Goal: Task Accomplishment & Management: Complete application form

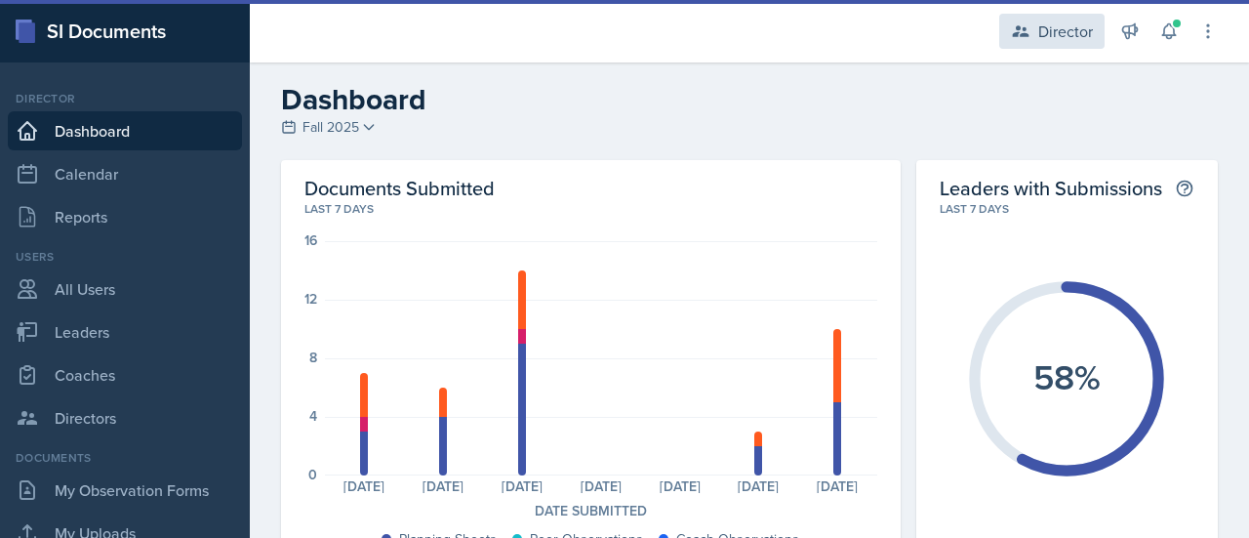
click at [1059, 38] on div "Director" at bounding box center [1066, 31] width 55 height 23
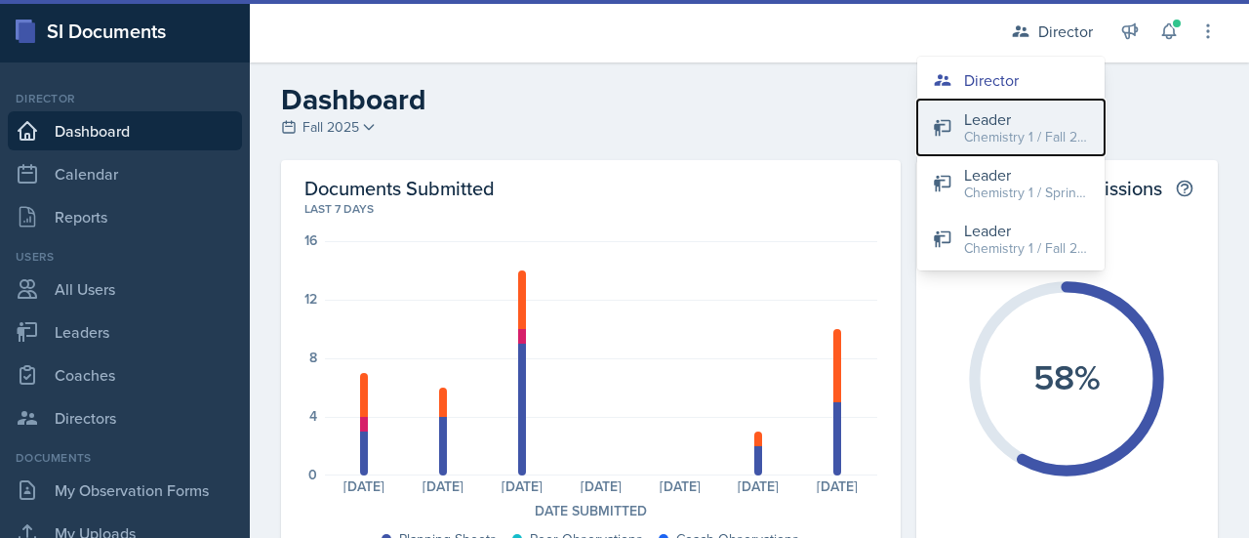
click at [1024, 129] on div "Chemistry 1 / Fall 2025" at bounding box center [1026, 137] width 125 height 20
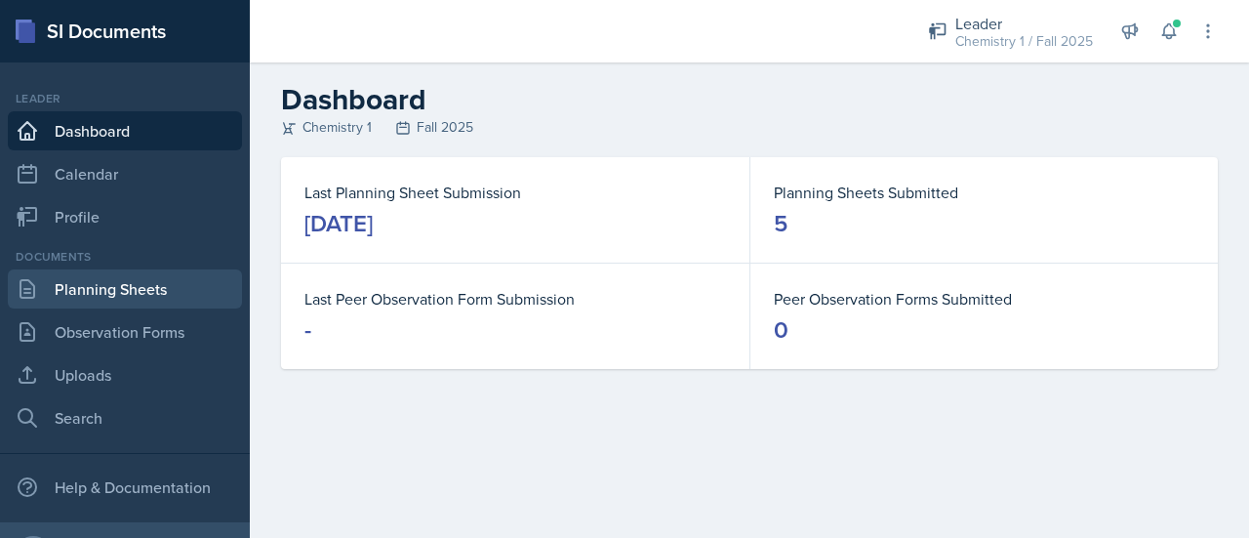
click at [115, 290] on link "Planning Sheets" at bounding box center [125, 288] width 234 height 39
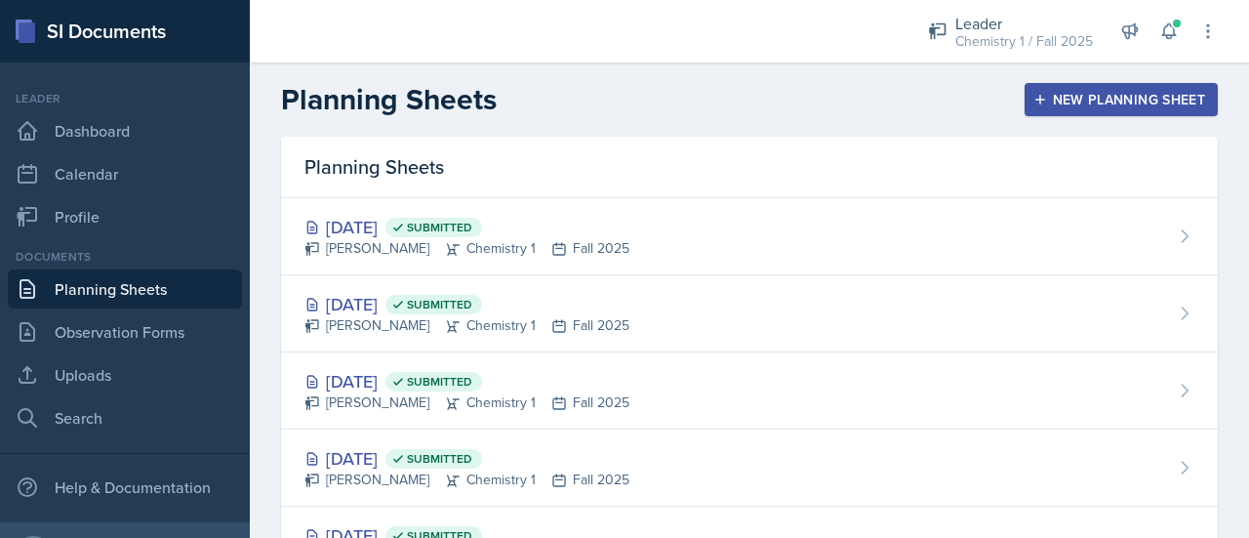
click at [1043, 101] on div "New Planning Sheet" at bounding box center [1122, 100] width 168 height 16
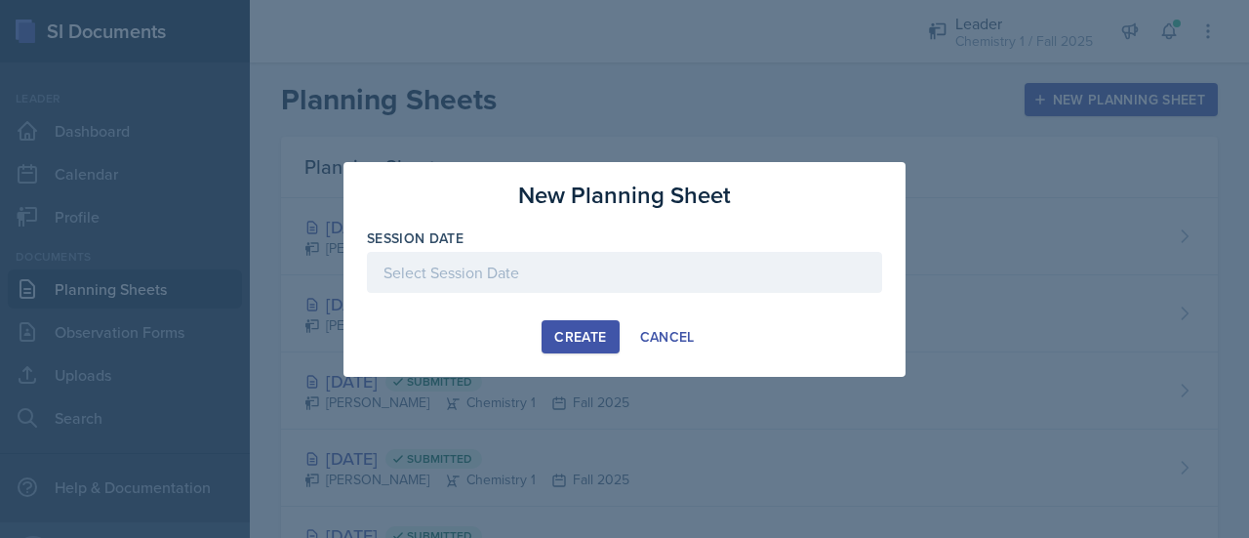
click at [644, 271] on div at bounding box center [624, 272] width 515 height 41
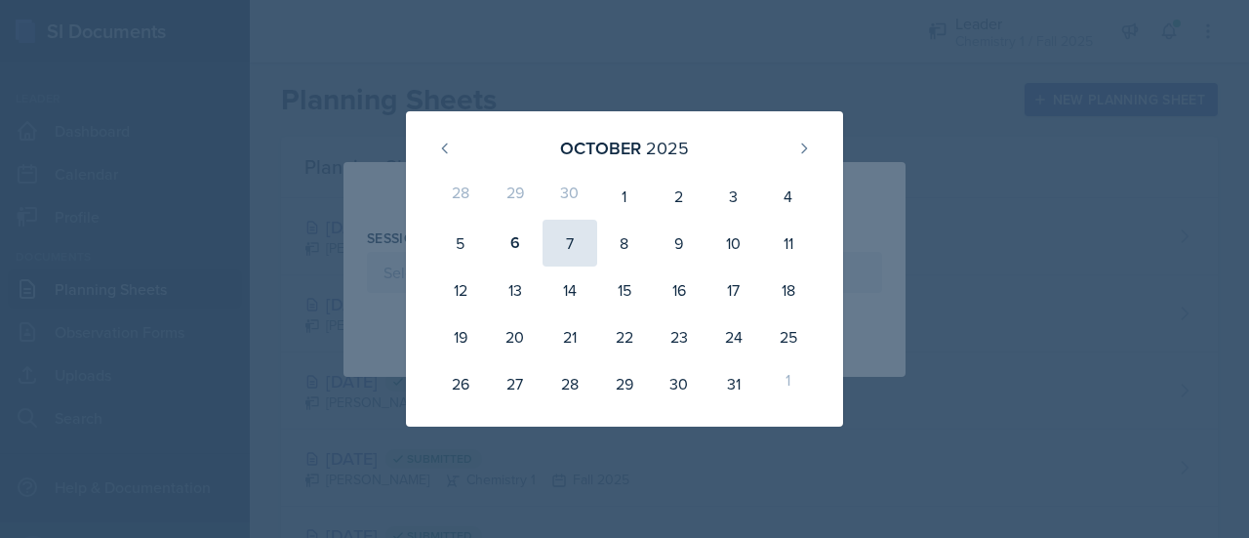
click at [571, 240] on div "7" at bounding box center [570, 243] width 55 height 47
type input "[DATE]"
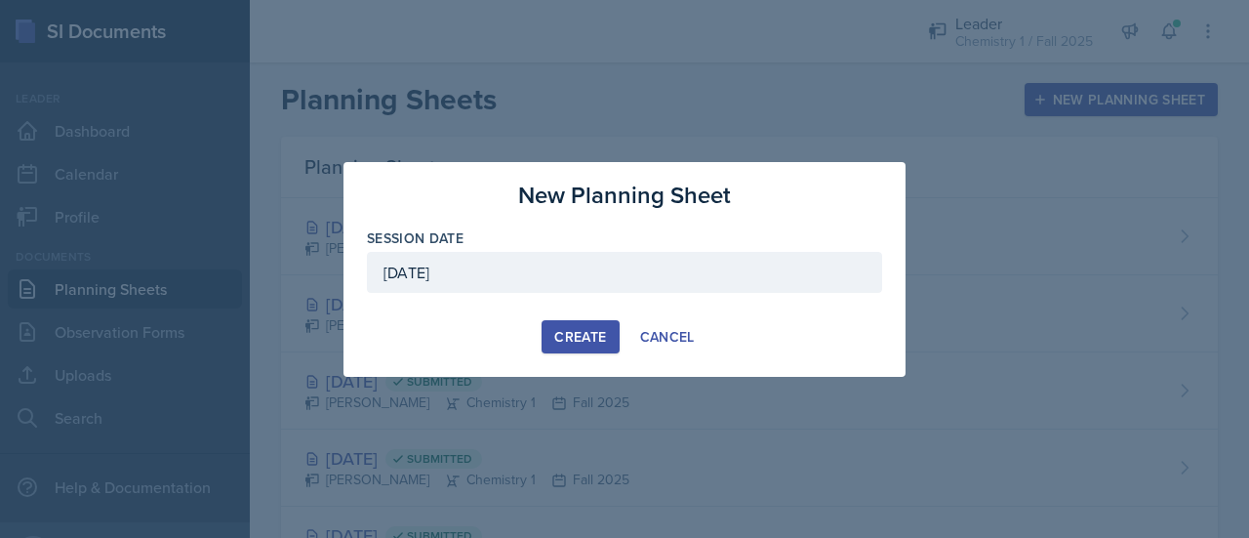
click at [570, 331] on div "Create" at bounding box center [580, 337] width 52 height 16
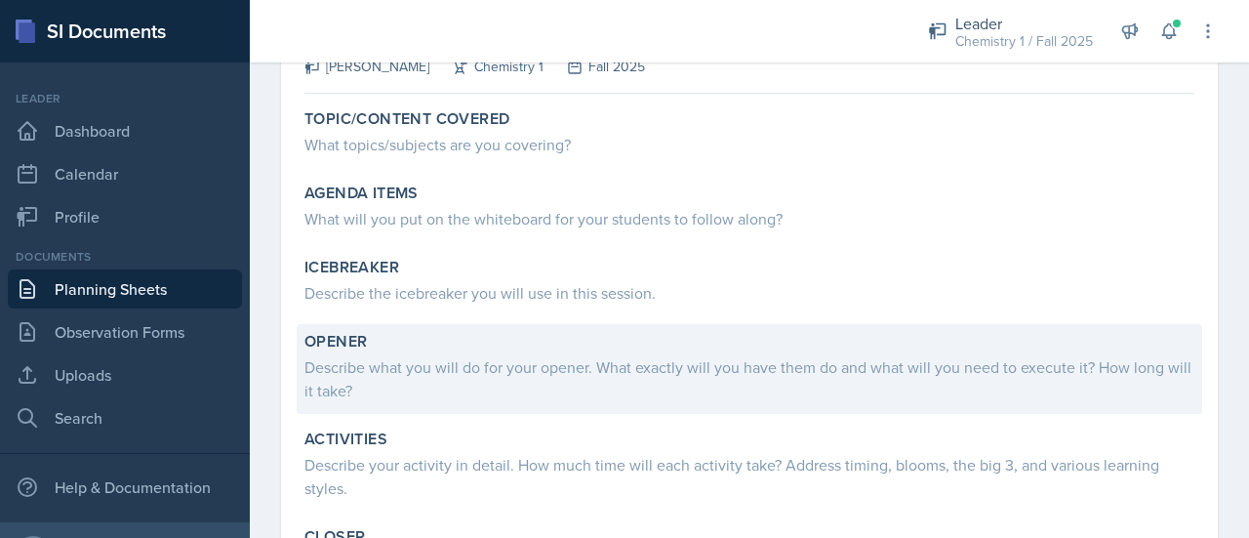
scroll to position [146, 0]
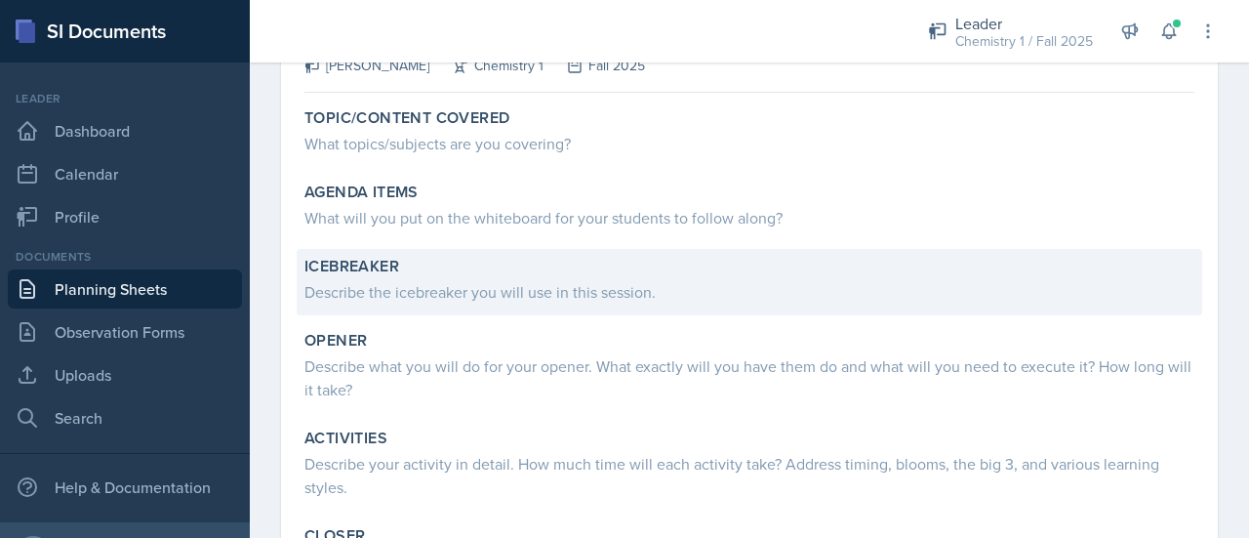
click at [523, 288] on div "Describe the icebreaker you will use in this session." at bounding box center [750, 291] width 890 height 23
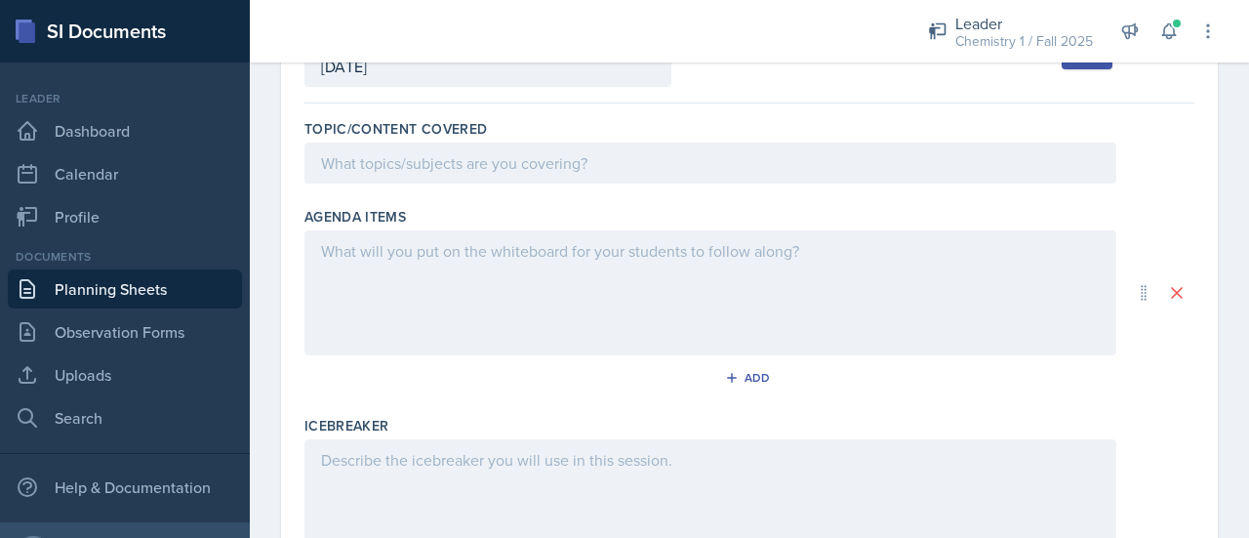
click at [471, 288] on div at bounding box center [711, 292] width 812 height 125
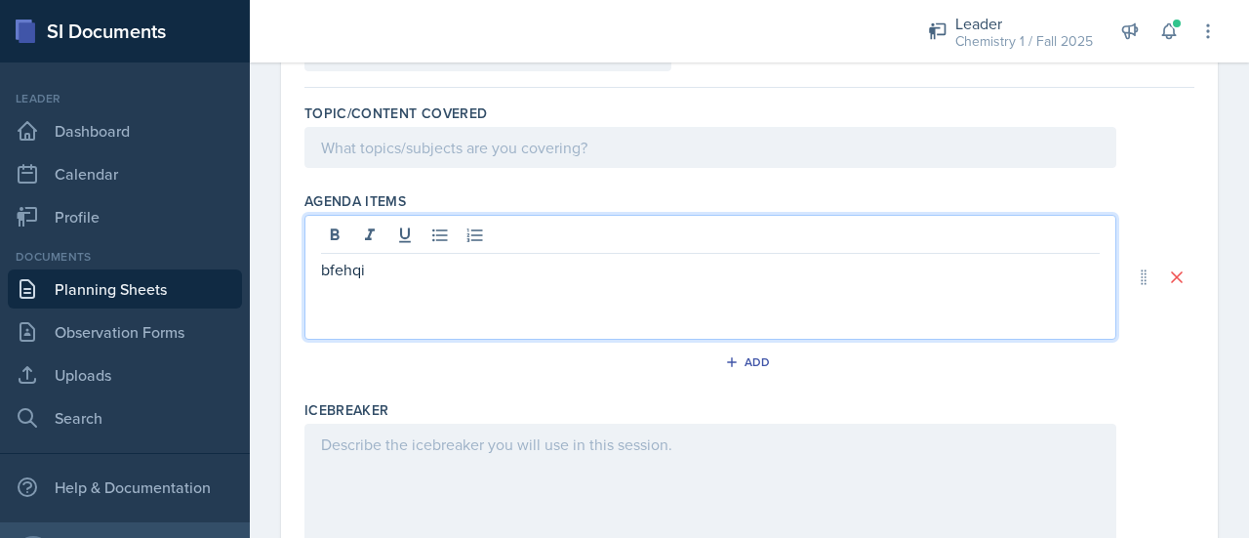
scroll to position [0, 0]
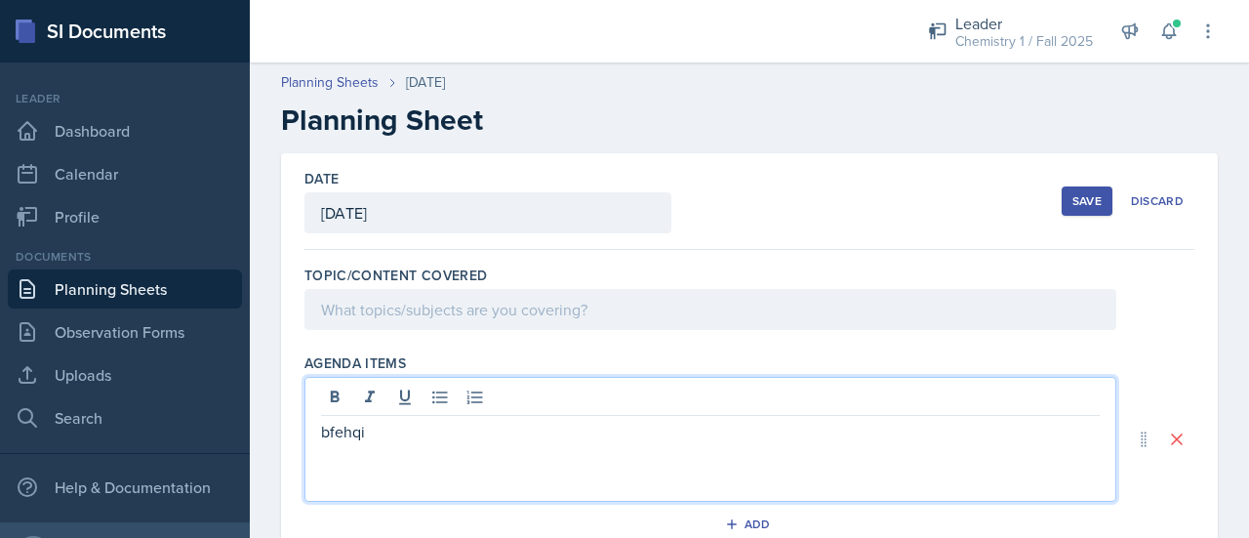
click at [1073, 206] on div "Save" at bounding box center [1087, 201] width 29 height 16
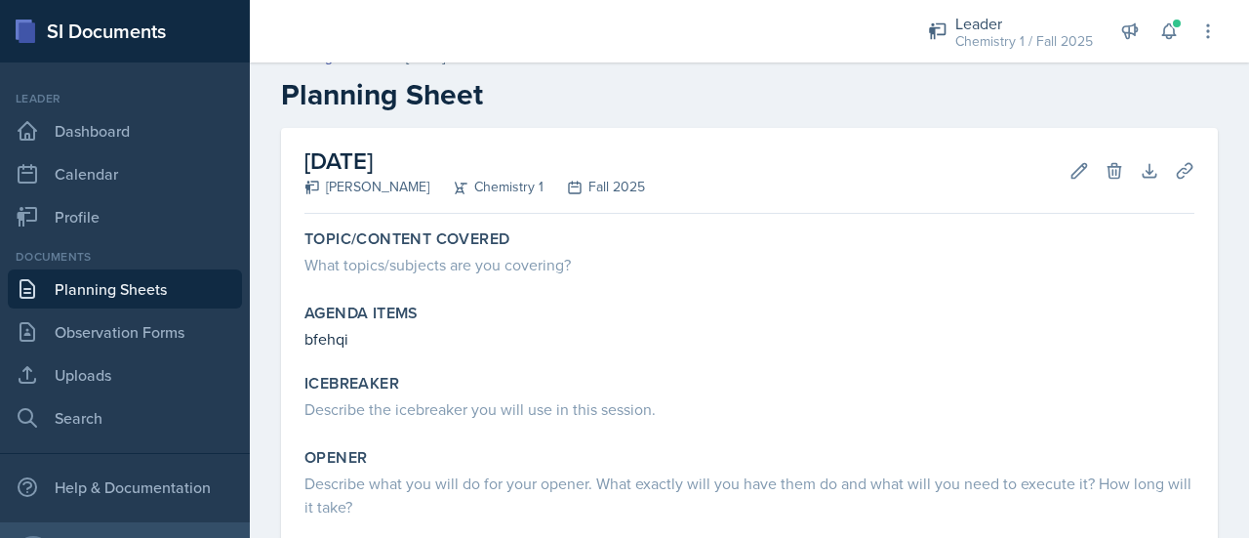
scroll to position [314, 0]
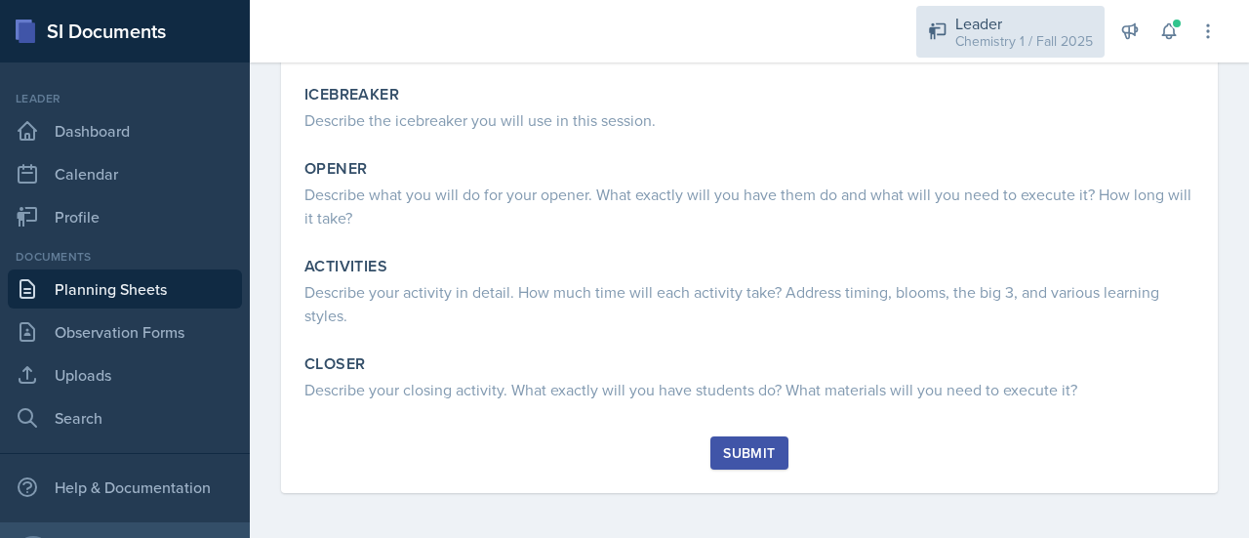
click at [1020, 33] on div "Chemistry 1 / Fall 2025" at bounding box center [1025, 41] width 138 height 20
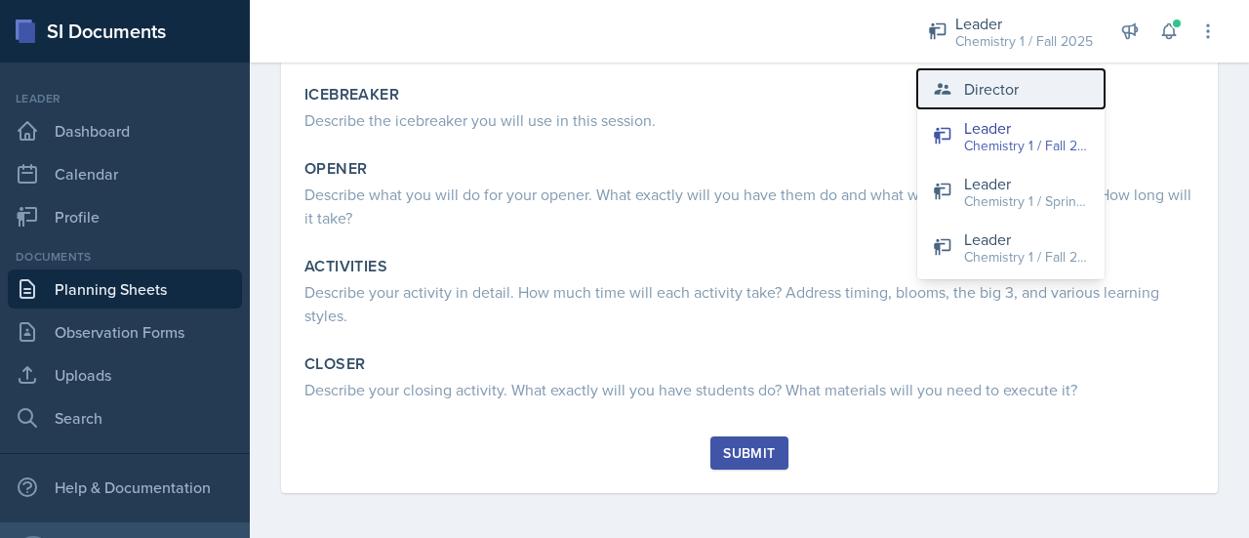
click at [969, 89] on div "Director" at bounding box center [991, 88] width 55 height 23
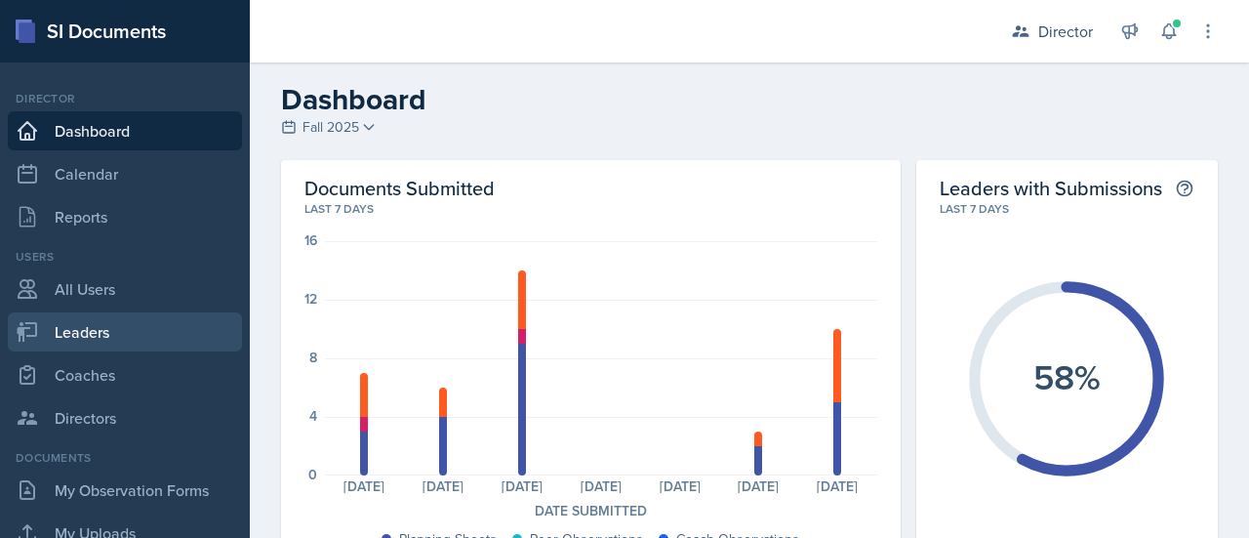
click at [107, 335] on link "Leaders" at bounding box center [125, 331] width 234 height 39
select select "c88fb8a2-0ae1-4674-9d8d-93ff3a907138"
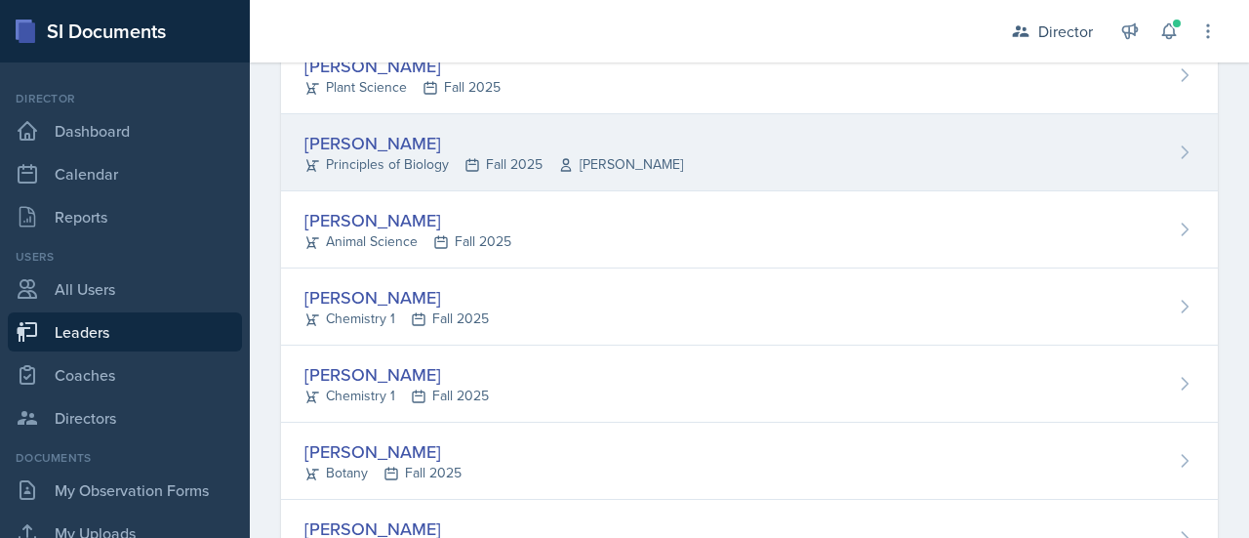
scroll to position [223, 0]
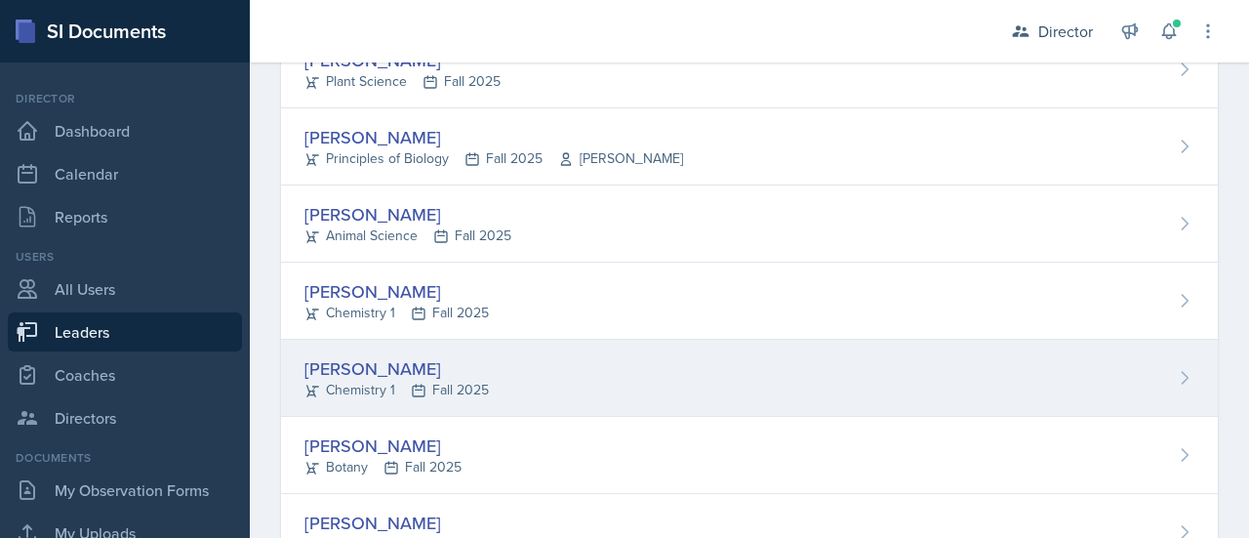
click at [347, 367] on div "[PERSON_NAME]" at bounding box center [397, 368] width 184 height 26
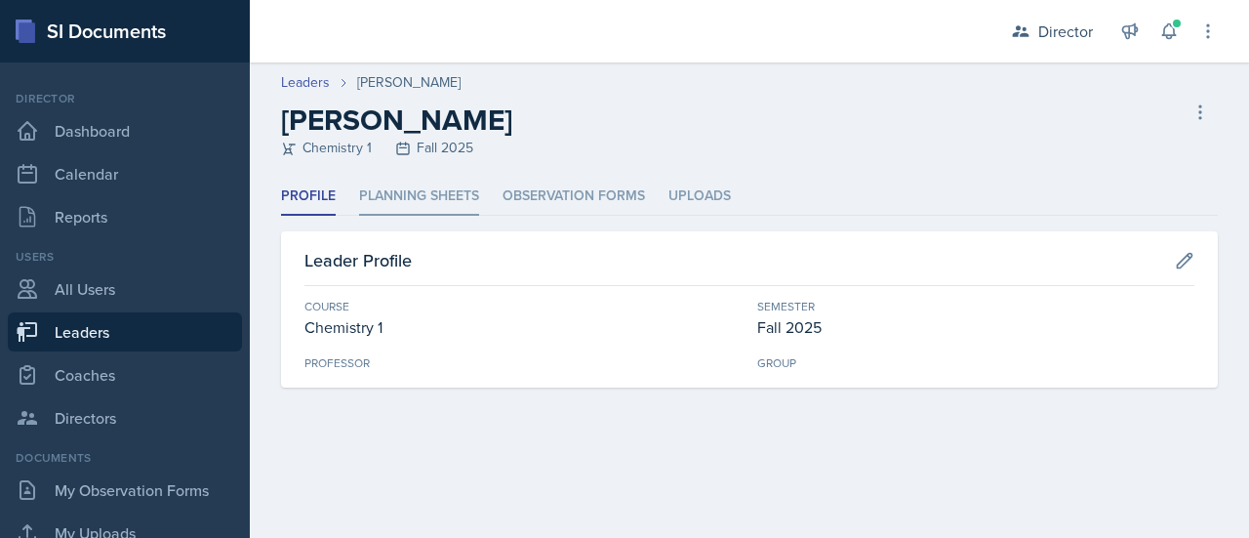
click at [433, 195] on li "Planning Sheets" at bounding box center [419, 197] width 120 height 38
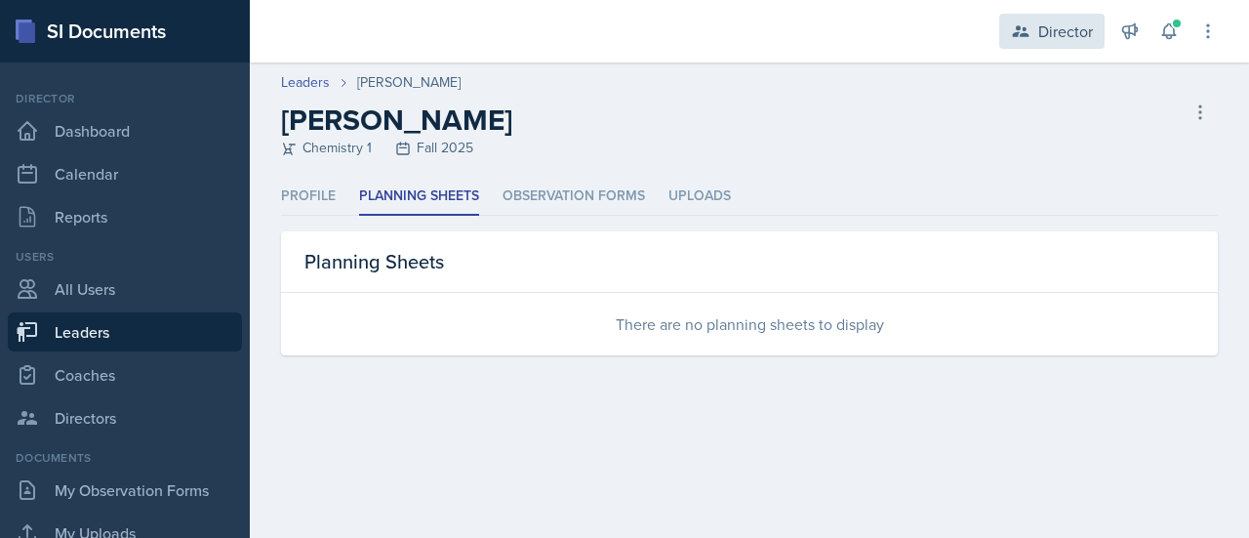
click at [1049, 27] on div "Director" at bounding box center [1066, 31] width 55 height 23
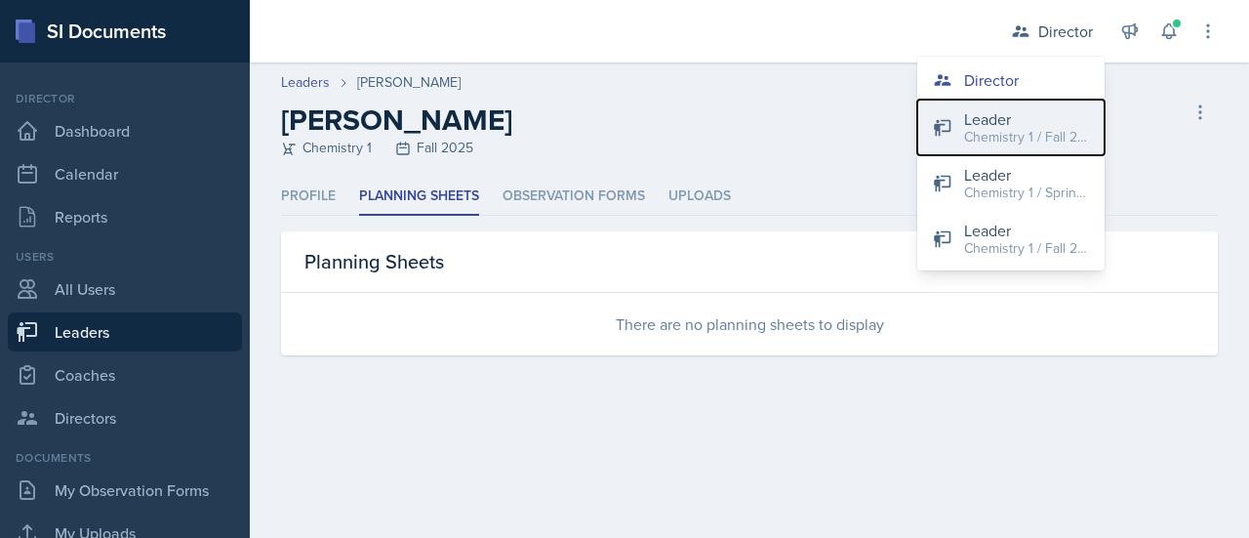
click at [1004, 138] on div "Chemistry 1 / Fall 2025" at bounding box center [1026, 137] width 125 height 20
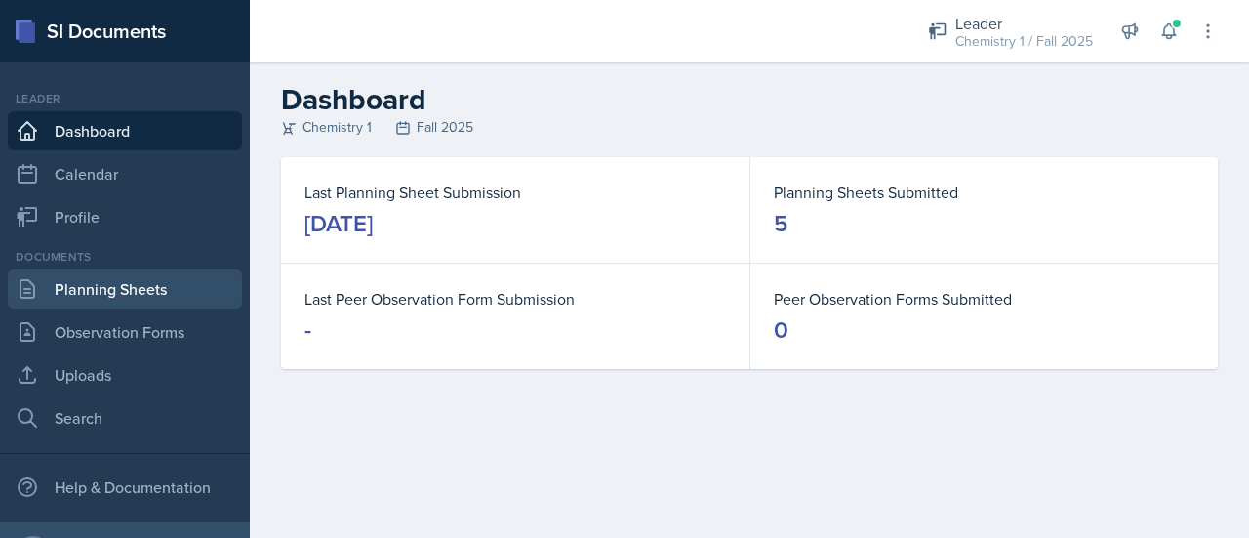
click at [109, 288] on link "Planning Sheets" at bounding box center [125, 288] width 234 height 39
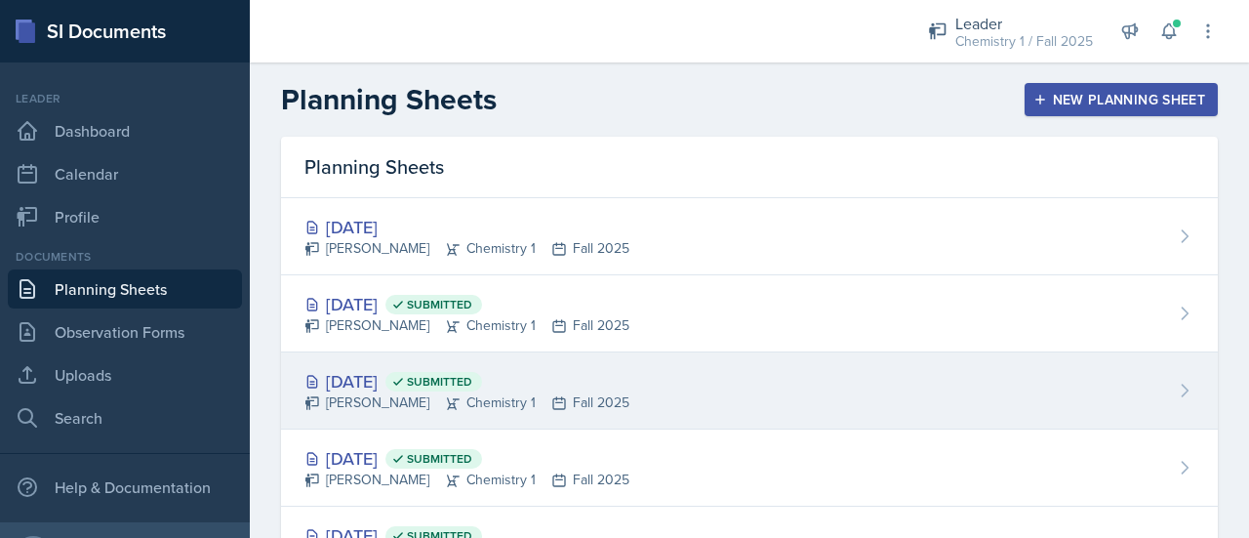
click at [371, 381] on div "[DATE] Submitted" at bounding box center [467, 381] width 325 height 26
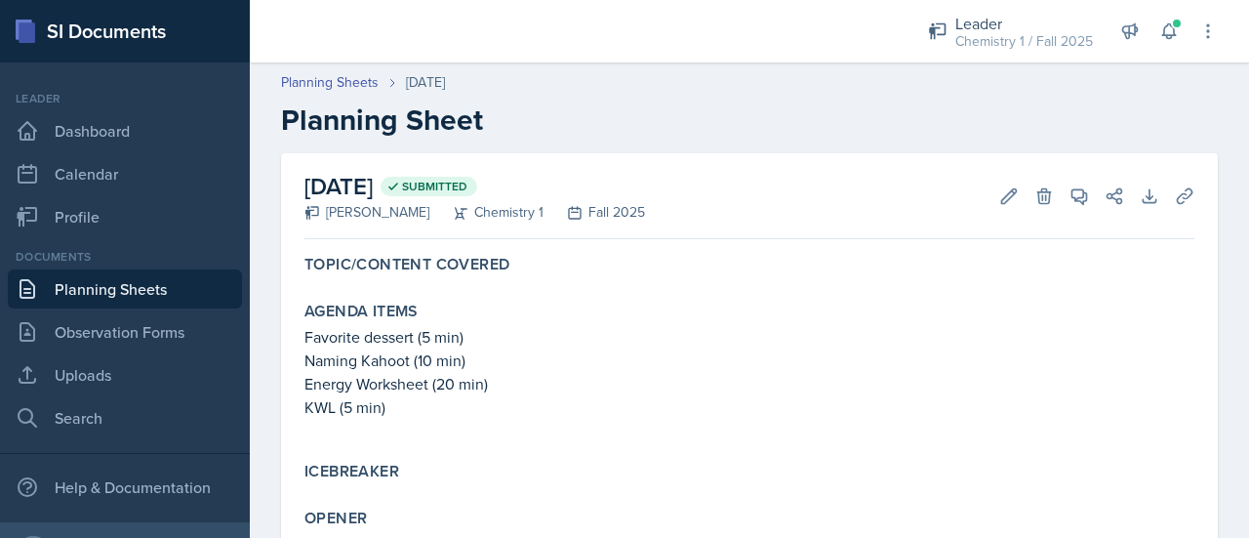
click at [139, 285] on link "Planning Sheets" at bounding box center [125, 288] width 234 height 39
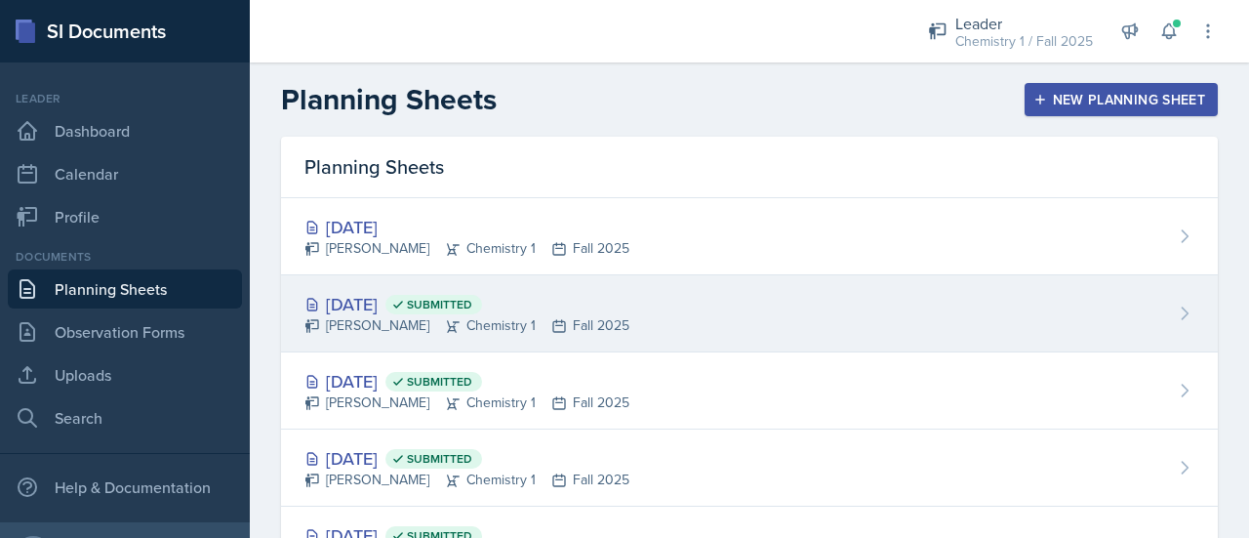
click at [366, 297] on div "[DATE] Submitted" at bounding box center [467, 304] width 325 height 26
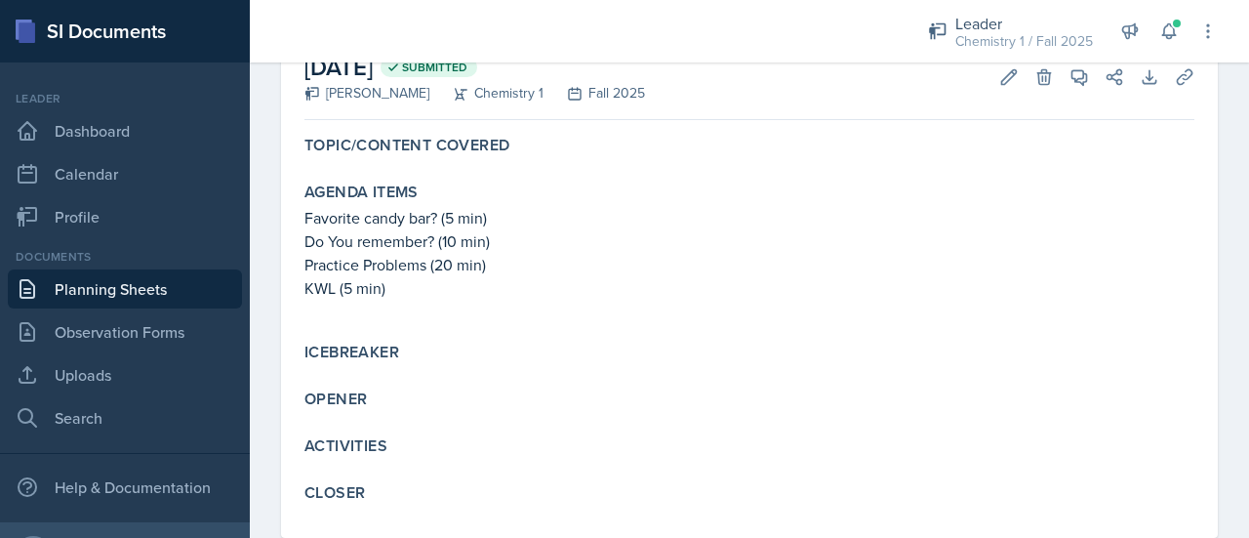
scroll to position [120, 0]
drag, startPoint x: 1121, startPoint y: 0, endPoint x: 703, endPoint y: 27, distance: 419.6
click at [703, 27] on div at bounding box center [571, 31] width 612 height 62
